Goal: Information Seeking & Learning: Learn about a topic

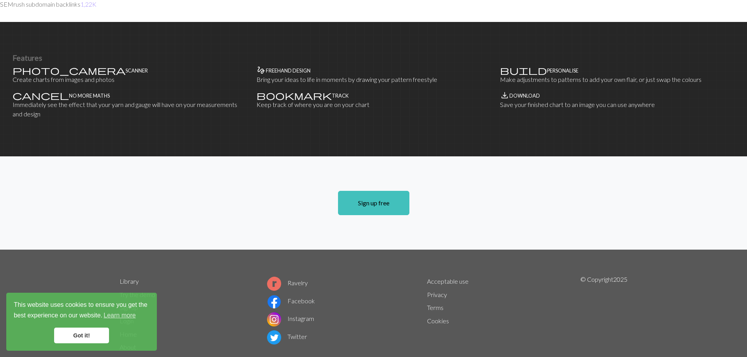
scroll to position [475, 0]
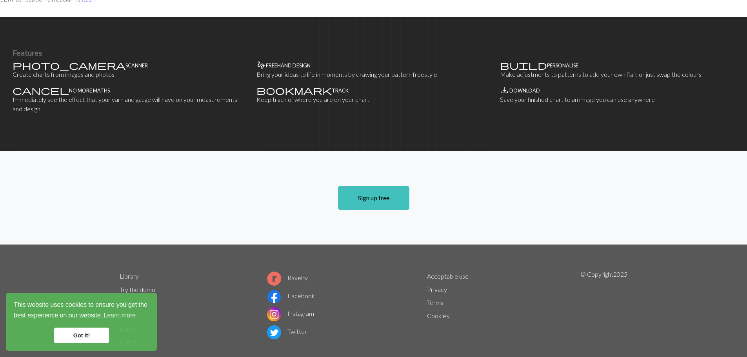
click at [80, 339] on link "Got it!" at bounding box center [81, 336] width 55 height 16
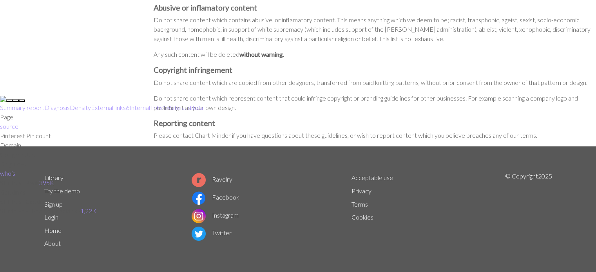
scroll to position [182, 0]
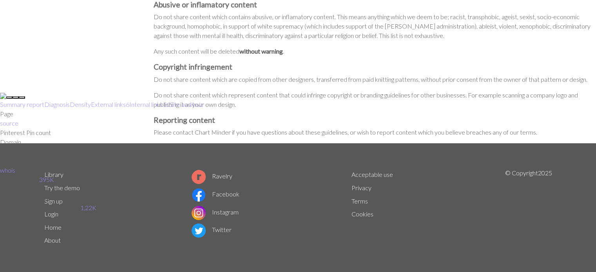
click at [359, 189] on link "Privacy" at bounding box center [362, 187] width 20 height 7
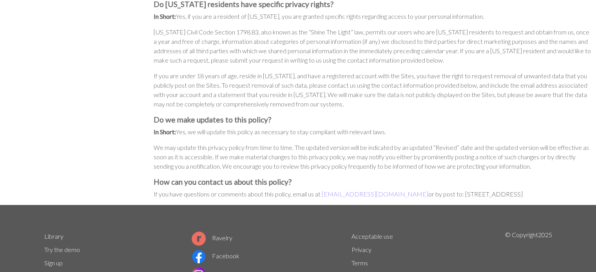
scroll to position [1964, 0]
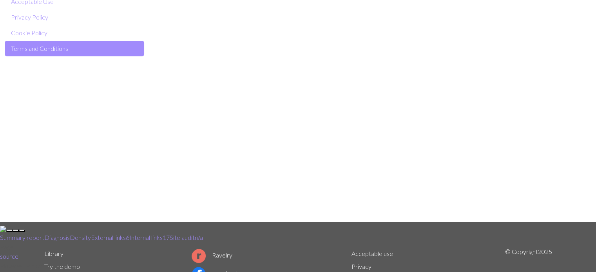
scroll to position [88, 0]
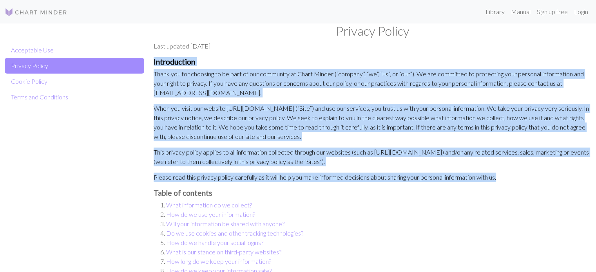
drag, startPoint x: 505, startPoint y: 177, endPoint x: 153, endPoint y: 64, distance: 369.4
copy div "Loremipsumdo Sitam con adi elitsedd ei te inci ut lab etdolorem al Enima Minimv…"
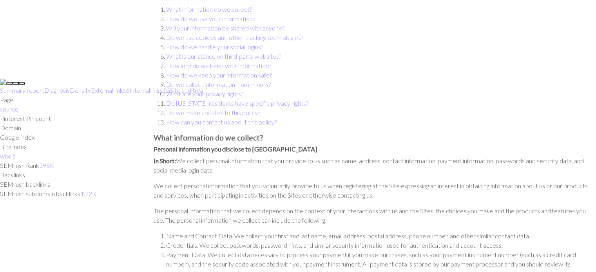
scroll to position [157, 0]
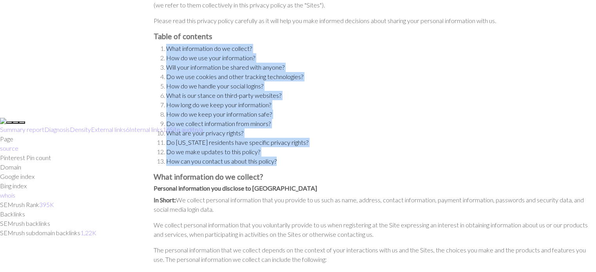
drag, startPoint x: 281, startPoint y: 161, endPoint x: 161, endPoint y: 51, distance: 162.8
click at [161, 51] on ol "What information do we collect? How do we use your information? Will your infor…" at bounding box center [373, 105] width 438 height 122
copy ol "What information do we collect? How do we use your information? Will your infor…"
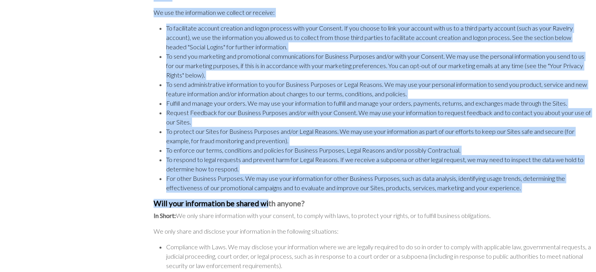
scroll to position [784, 0]
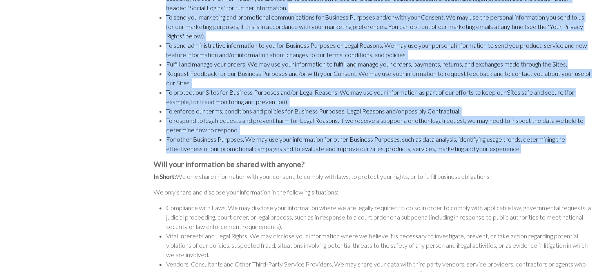
drag, startPoint x: 152, startPoint y: 176, endPoint x: 532, endPoint y: 147, distance: 380.9
copy div "What information do we collect? Personal information you disclose to us In Shor…"
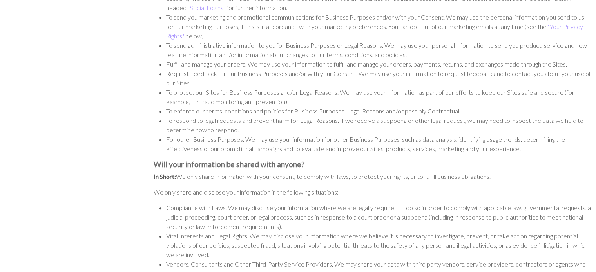
click at [486, 162] on h3 "Will your information be shared with anyone?" at bounding box center [373, 164] width 438 height 9
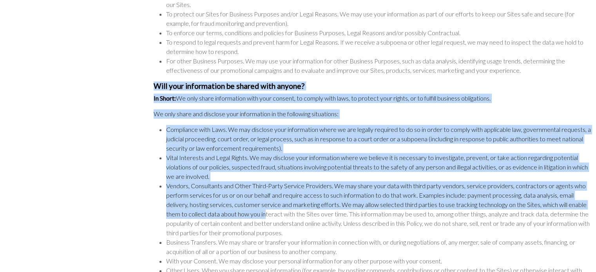
scroll to position [941, 0]
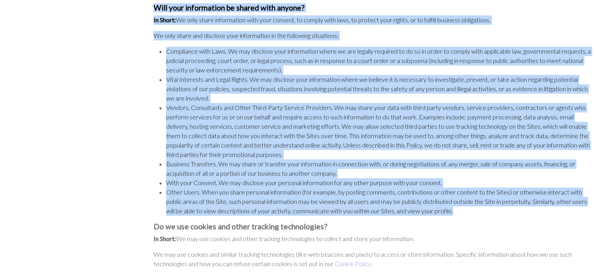
drag, startPoint x: 150, startPoint y: 160, endPoint x: 462, endPoint y: 212, distance: 317.1
click at [462, 212] on div "Privacy Policy Last updated [DATE] Introduction Thank you for choosing to be pa…" at bounding box center [372, 133] width 447 height 2100
copy div "Will your information be shared with anyone? In Short: We only share informatio…"
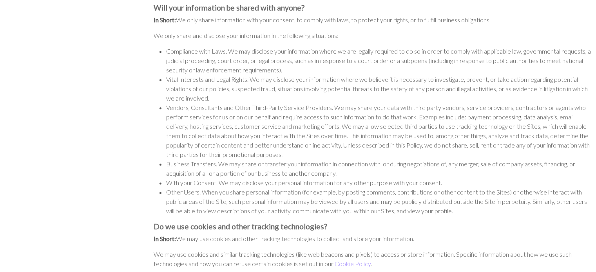
click at [442, 226] on h3 "Do we use cookies and other tracking technologies?" at bounding box center [373, 226] width 438 height 9
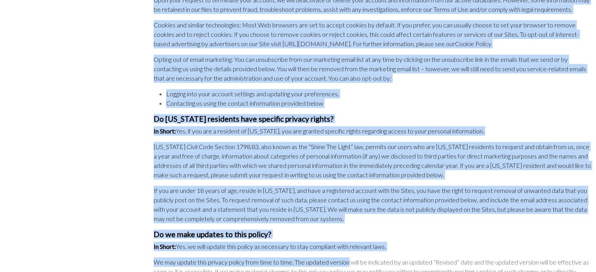
scroll to position [1920, 0]
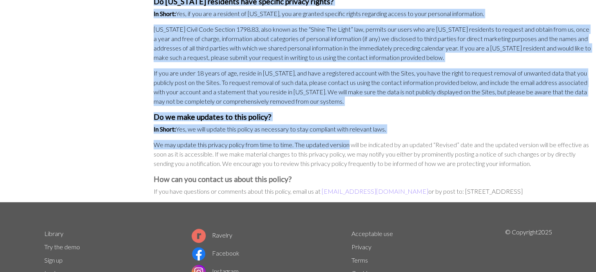
drag, startPoint x: 151, startPoint y: 225, endPoint x: 555, endPoint y: 181, distance: 406.0
copy div "Do we use cookies and other tracking technologies? In Short: We may use cookies…"
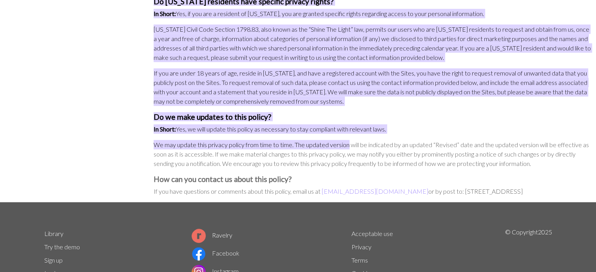
scroll to position [1764, 0]
